Goal: Check status: Check status

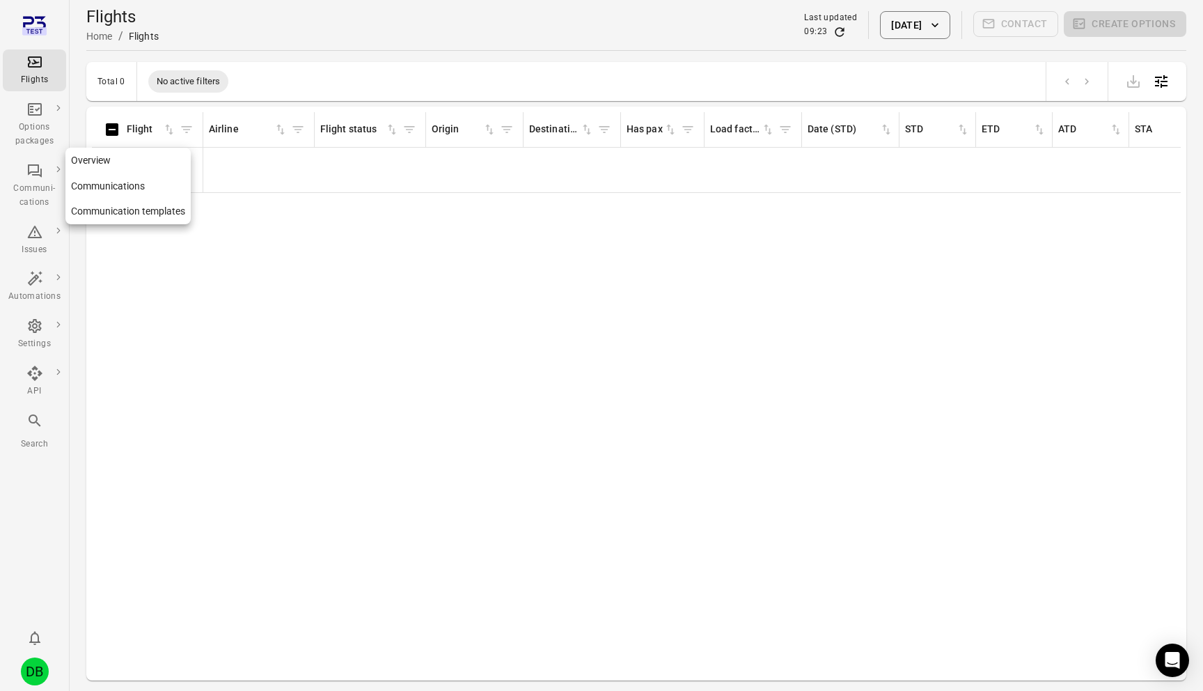
click at [32, 196] on div "Communi-cations" at bounding box center [34, 196] width 52 height 28
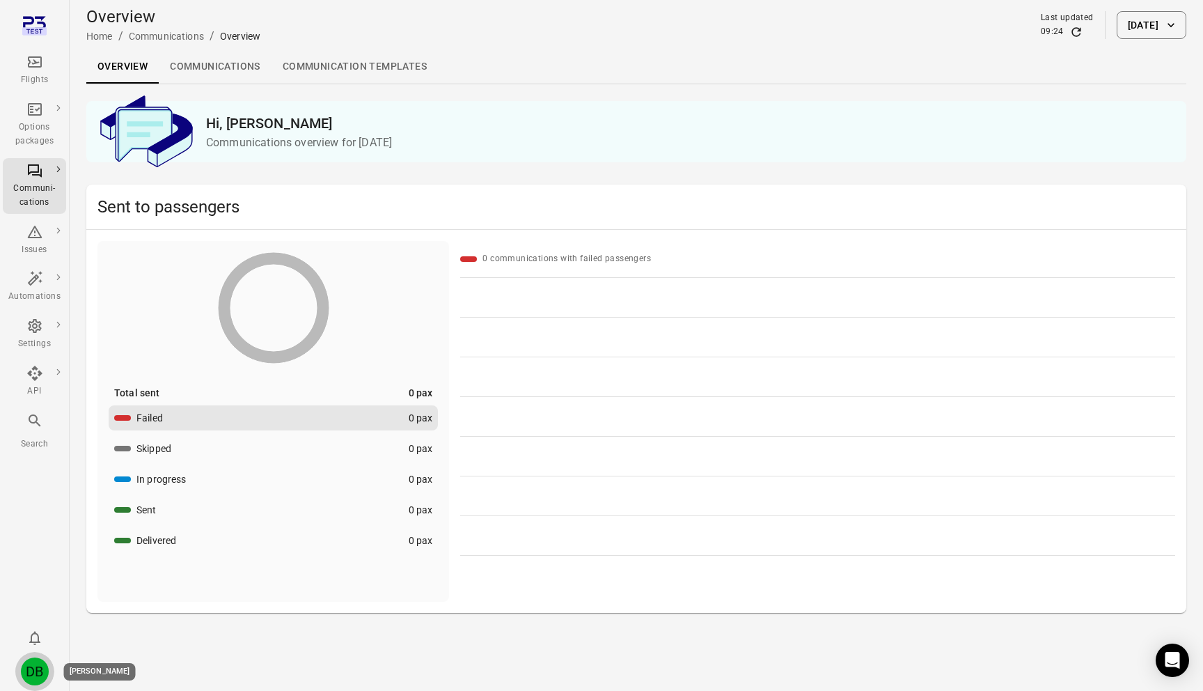
click at [35, 663] on div "DB" at bounding box center [35, 671] width 28 height 28
click at [361, 259] on div at bounding box center [601, 345] width 1203 height 691
click at [1144, 28] on button "[DATE]" at bounding box center [1152, 25] width 70 height 28
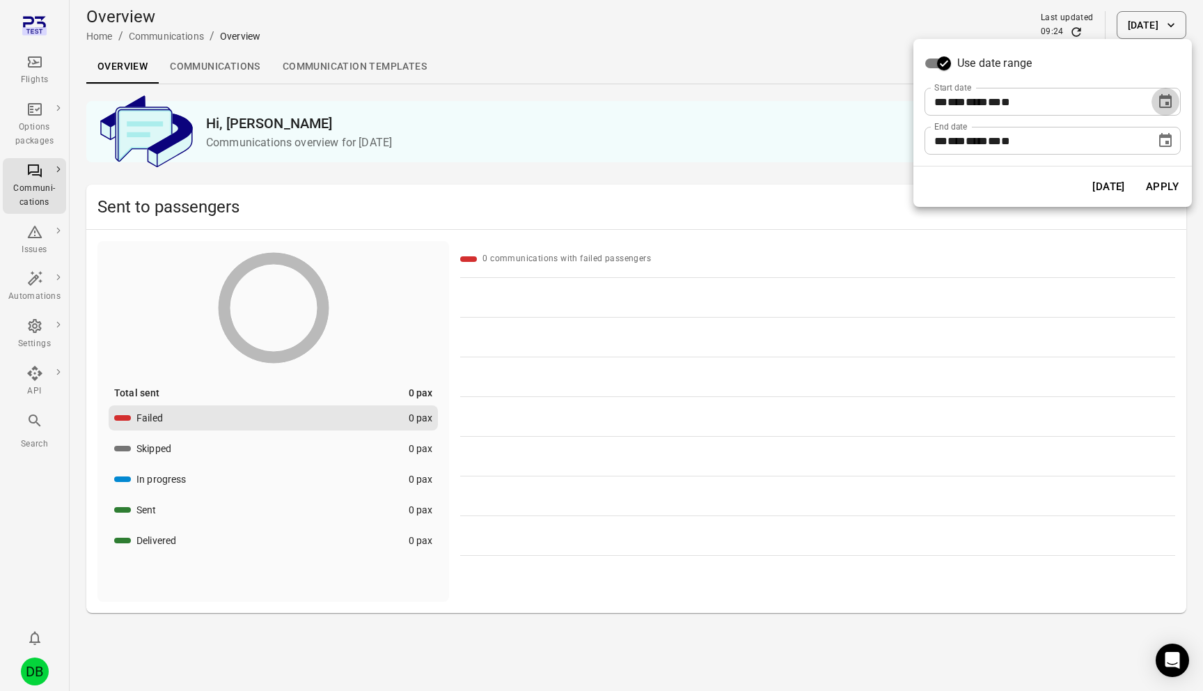
click at [1164, 95] on icon "Choose date, selected date is Sep 29, 2025" at bounding box center [1165, 101] width 17 height 17
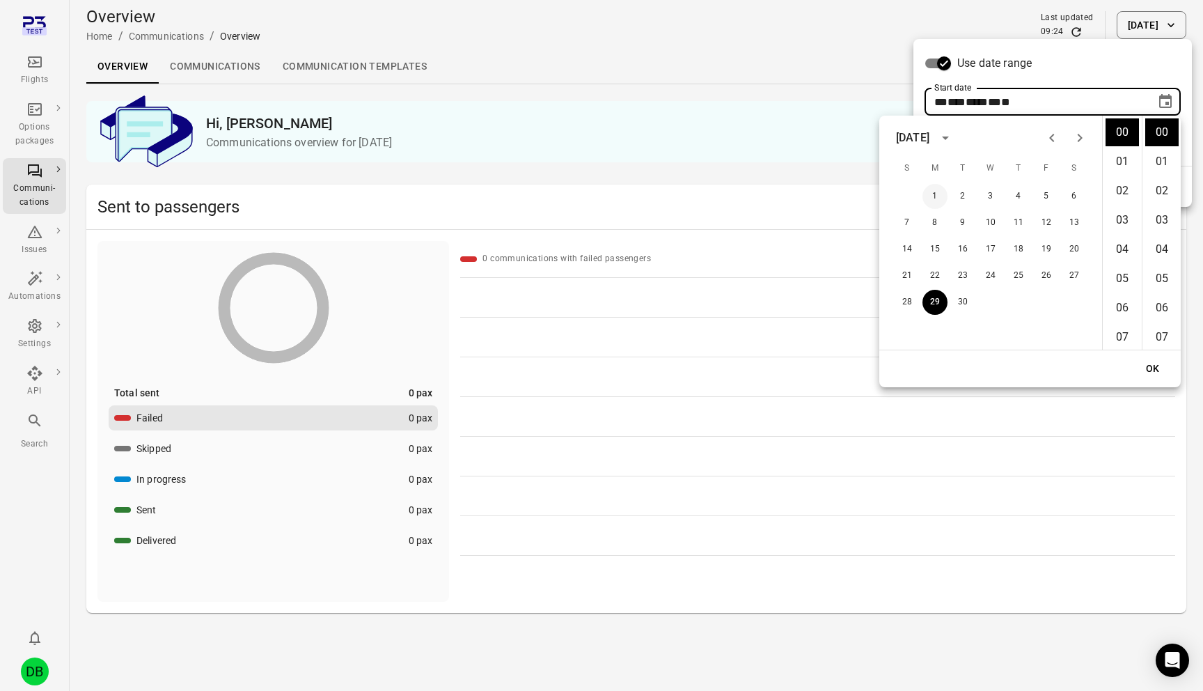
click at [931, 197] on button "1" at bounding box center [934, 196] width 25 height 25
type input "**********"
click at [1148, 374] on button "OK" at bounding box center [1153, 369] width 45 height 26
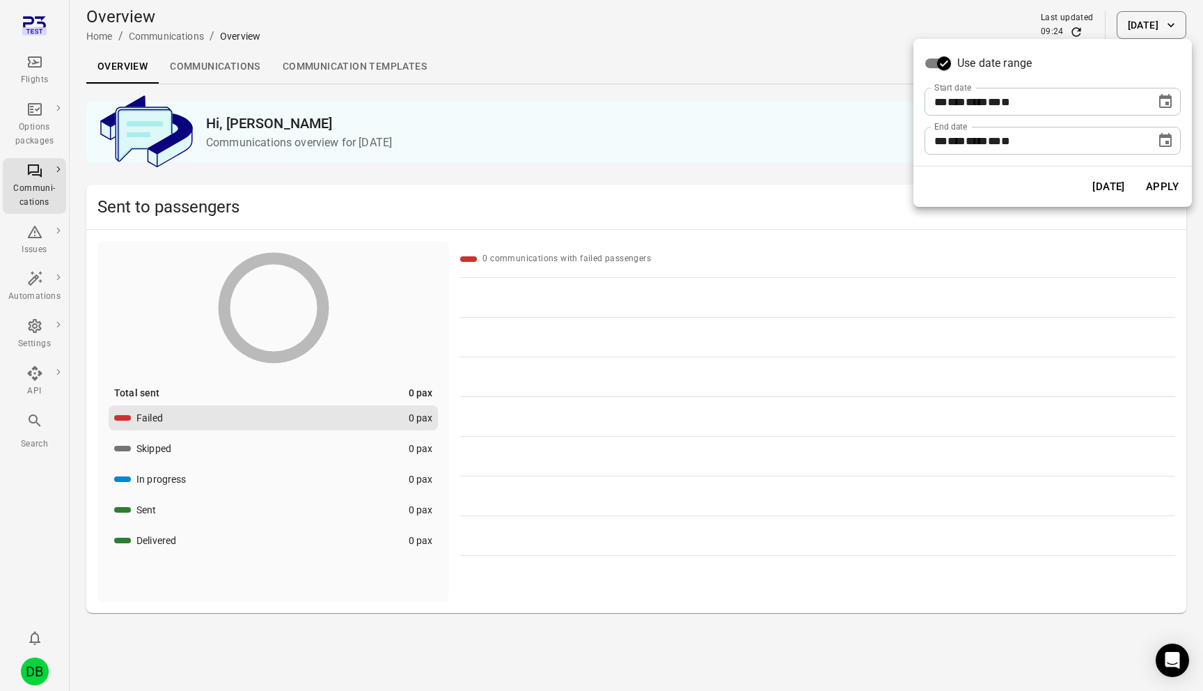
click at [1163, 182] on button "Apply" at bounding box center [1162, 186] width 48 height 29
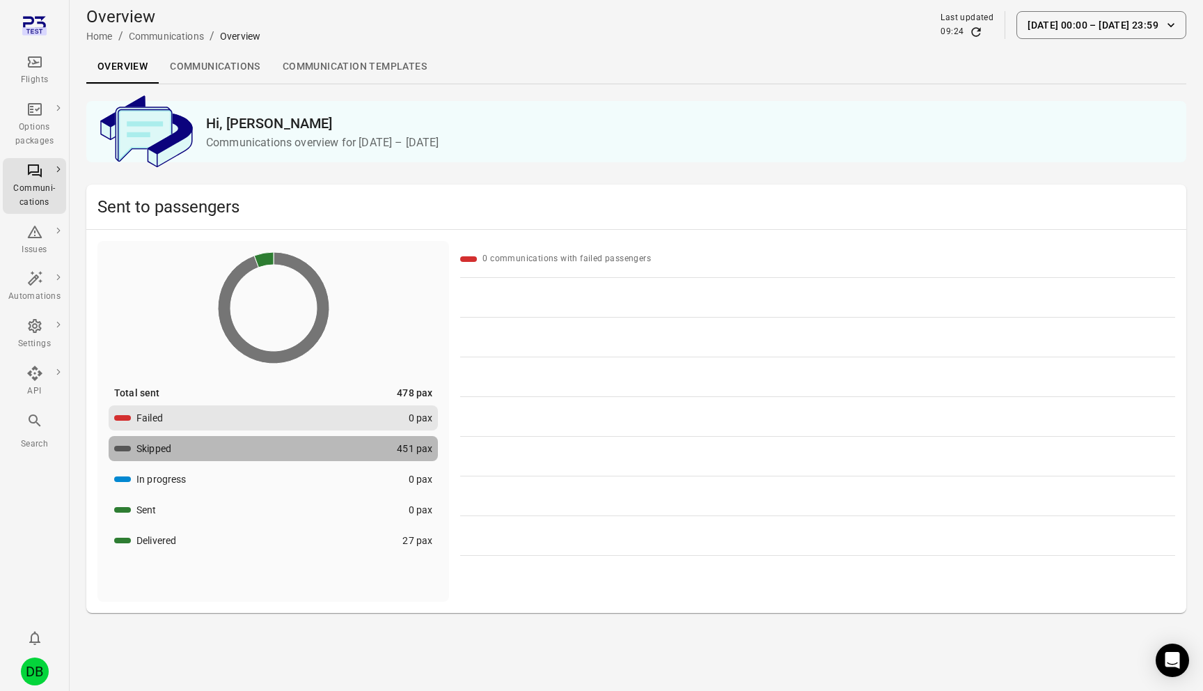
click at [246, 455] on button "Skipped 451 pax" at bounding box center [273, 448] width 329 height 25
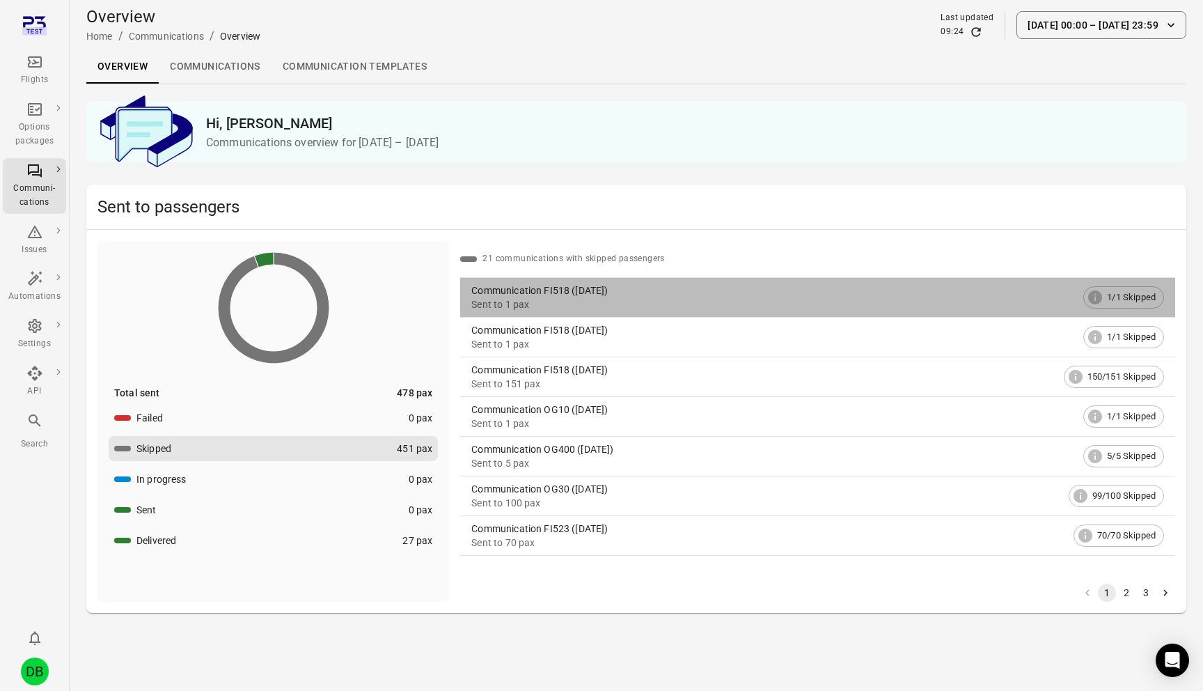
click at [546, 282] on link "Communication FI518 ([DATE]) Sent to 1 pax 1/1 Skipped" at bounding box center [817, 297] width 715 height 39
